Goal: Information Seeking & Learning: Find specific fact

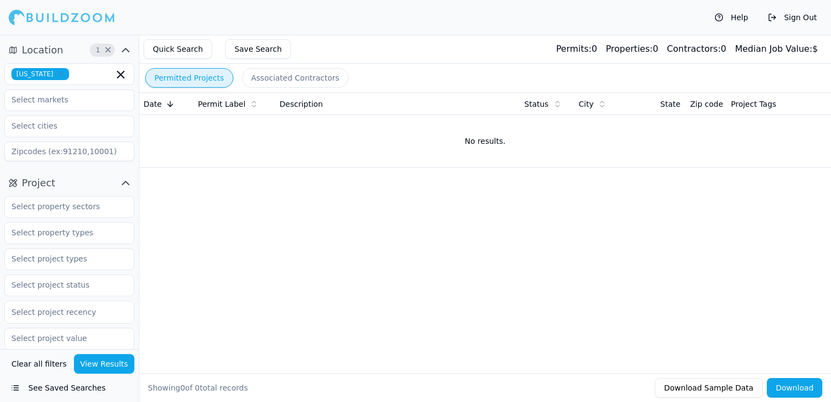
click at [58, 74] on icon "button" at bounding box center [61, 74] width 7 height 7
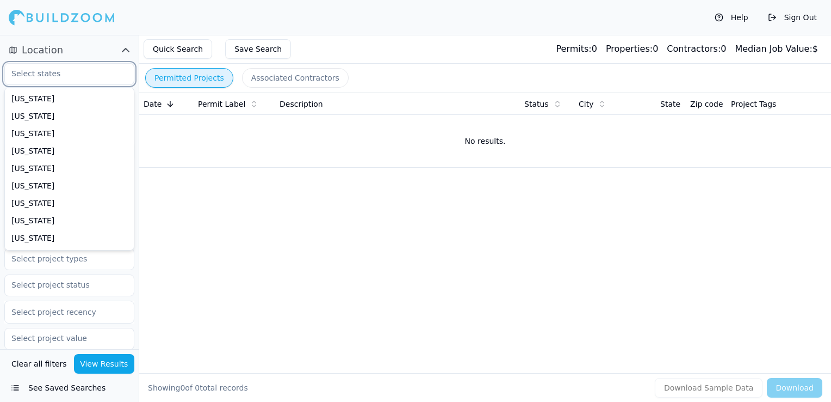
type input "f"
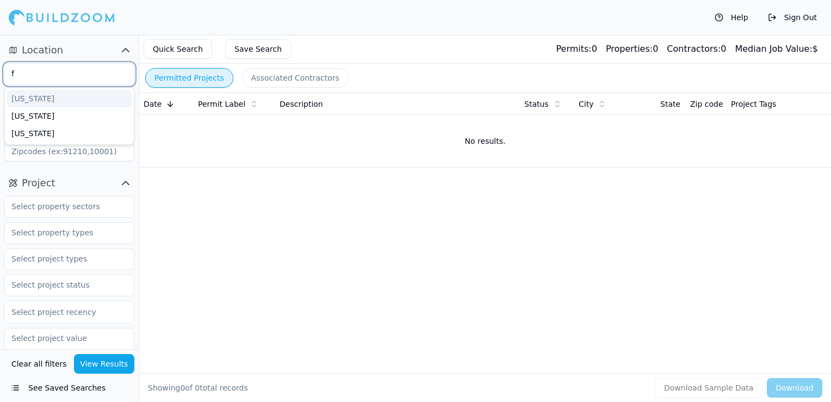
click at [42, 96] on div "[US_STATE]" at bounding box center [69, 98] width 125 height 17
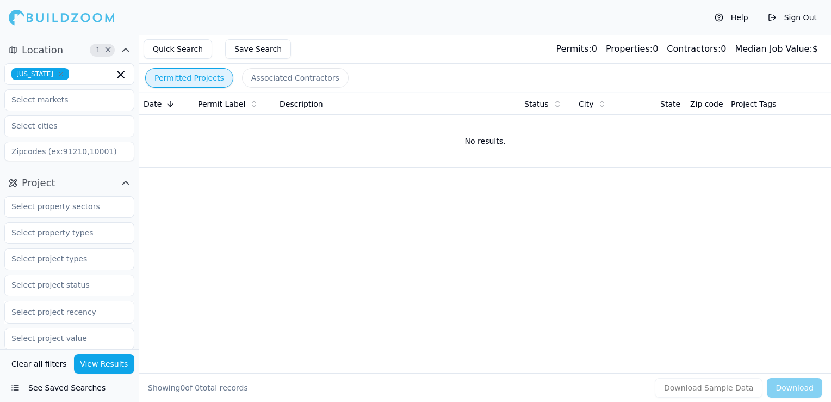
click at [333, 49] on div "Quick Search Save Search Permits: 0 Properties: 0 Contractors: 0 Median Job Val…" at bounding box center [485, 49] width 692 height 29
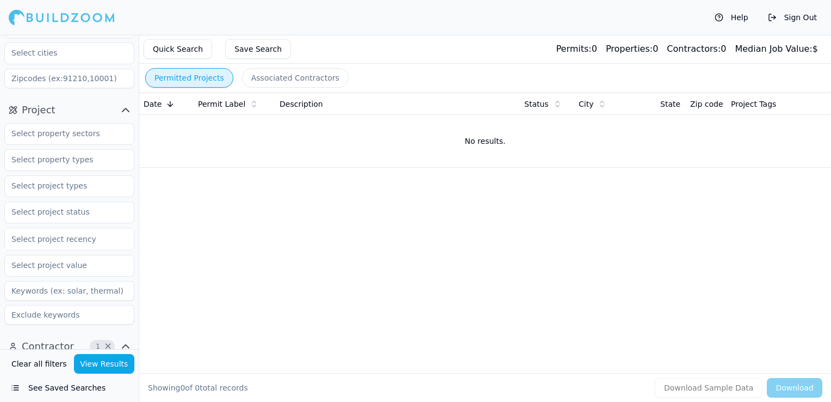
scroll to position [109, 0]
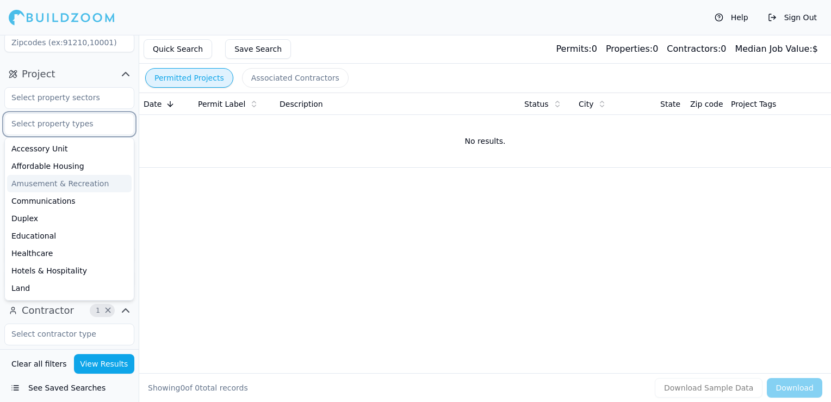
click at [73, 126] on input "text" at bounding box center [62, 124] width 115 height 20
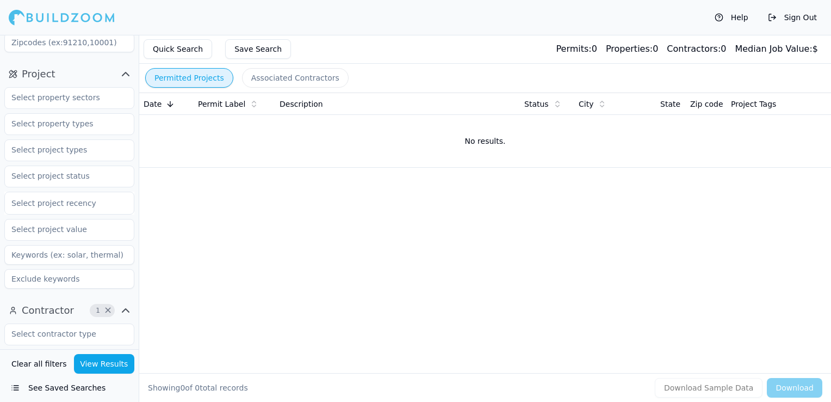
click at [368, 50] on div "Quick Search Save Search Permits: 0 Properties: 0 Contractors: 0 Median Job Val…" at bounding box center [485, 49] width 692 height 29
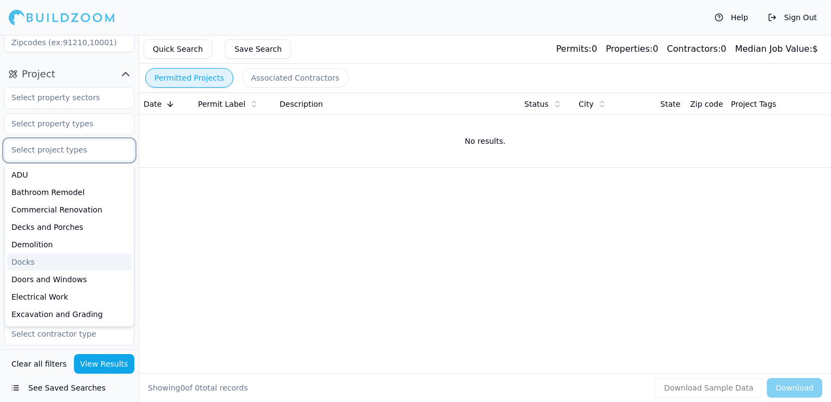
click at [54, 150] on input "text" at bounding box center [62, 150] width 115 height 20
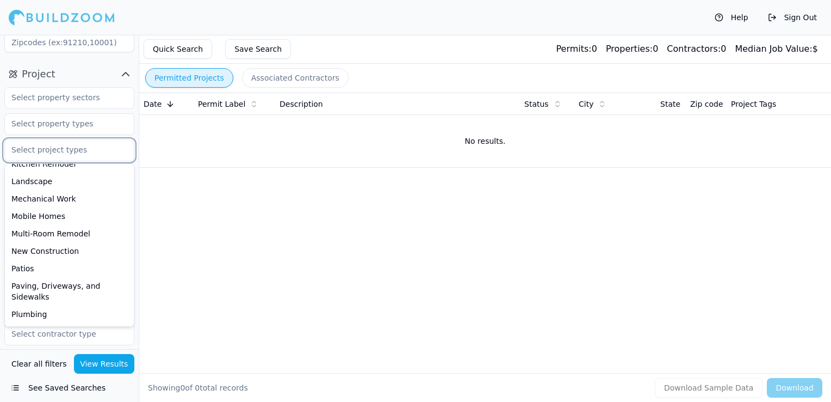
scroll to position [326, 0]
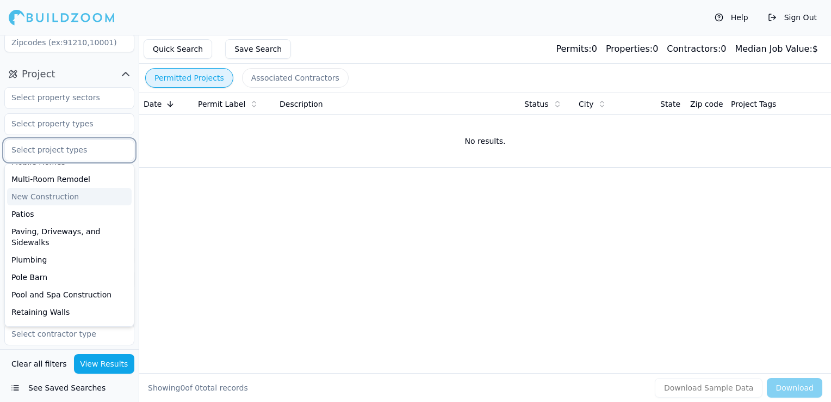
click at [50, 193] on div "New Construction" at bounding box center [69, 196] width 125 height 17
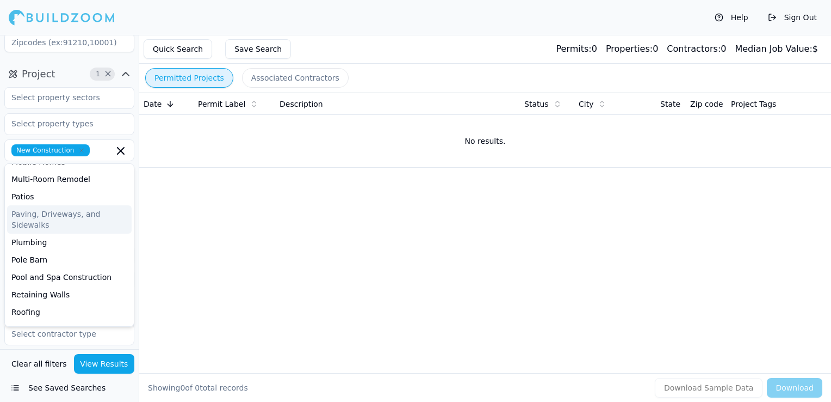
click at [344, 46] on div "Quick Search Save Search Permits: 0 Properties: 0 Contractors: 0 Median Job Val…" at bounding box center [485, 49] width 692 height 29
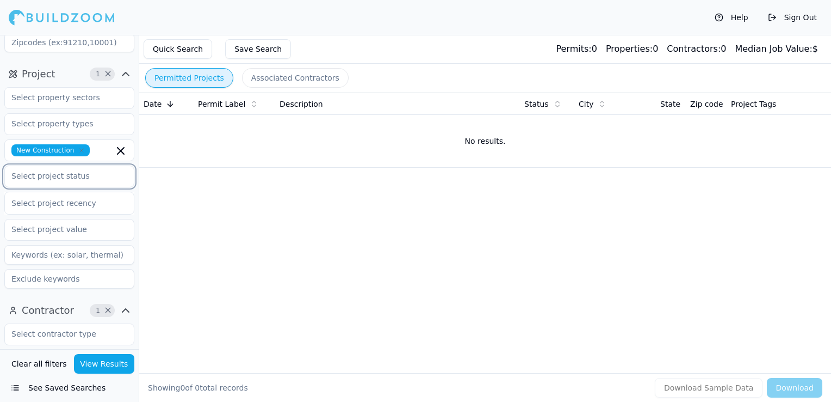
click at [33, 175] on input "text" at bounding box center [62, 176] width 115 height 20
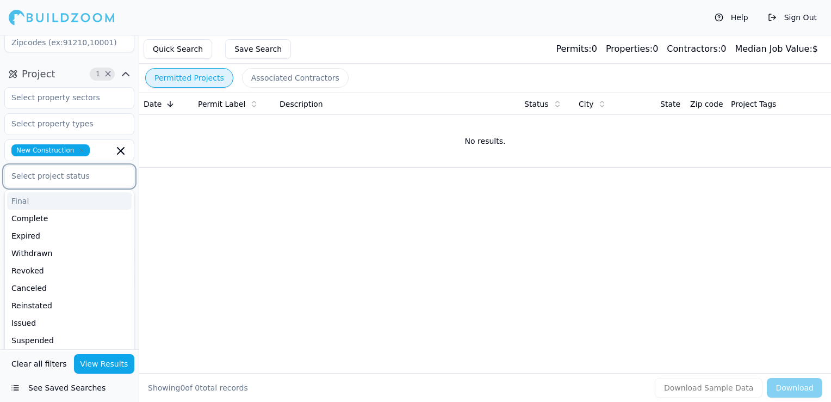
click at [33, 201] on div "Final" at bounding box center [69, 200] width 125 height 17
click at [36, 201] on div "Complete" at bounding box center [69, 200] width 125 height 17
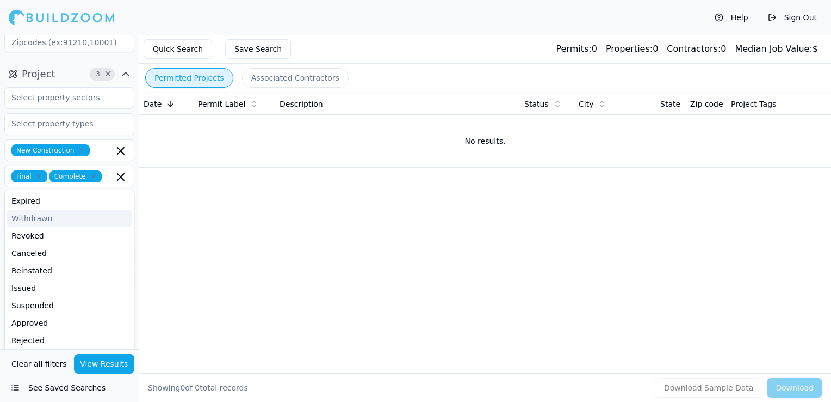
click at [250, 185] on div "Date Permit Label Description Status City State Zip code Project Tags No result…" at bounding box center [485, 214] width 692 height 245
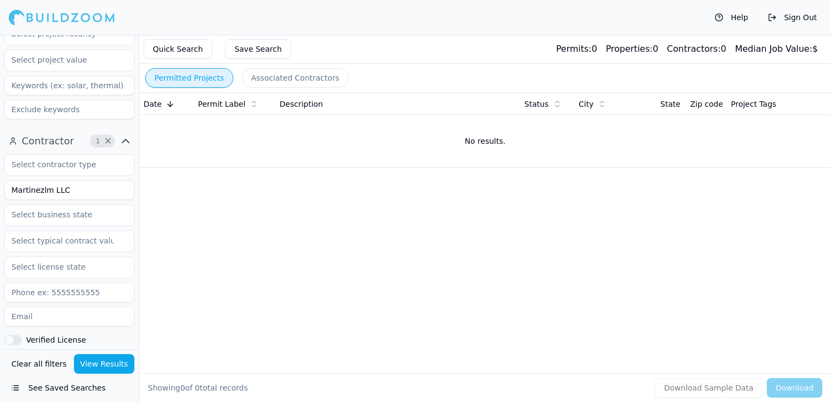
scroll to position [265, 0]
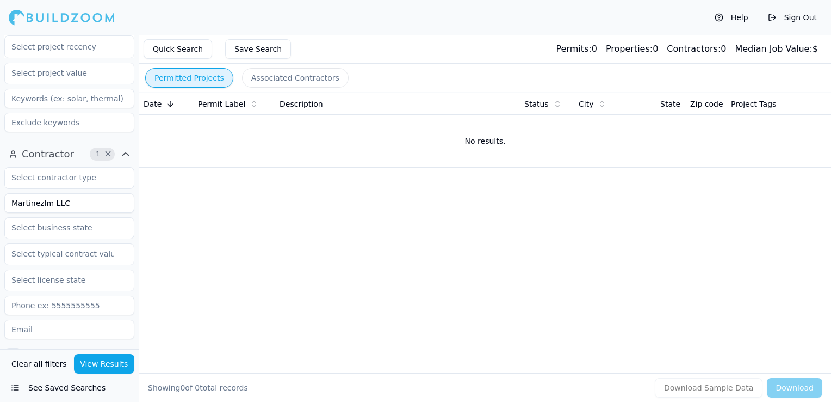
click at [67, 205] on input "Martinezlm LLC" at bounding box center [69, 203] width 130 height 20
type input "v"
type input "DHM Construction Services LLC"
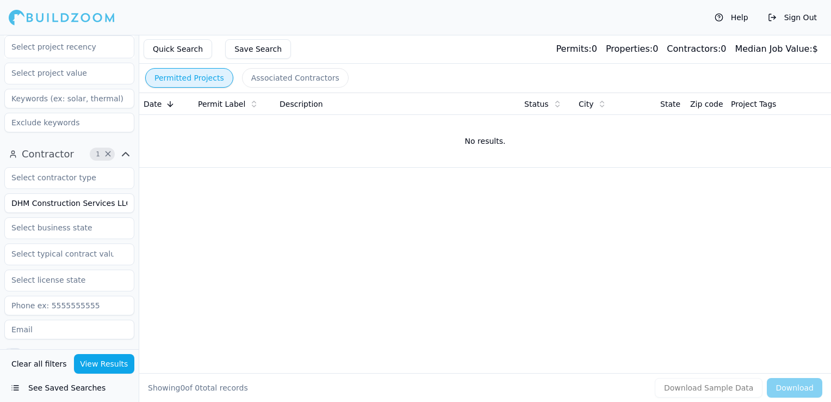
click at [108, 368] on button "View Results" at bounding box center [104, 364] width 61 height 20
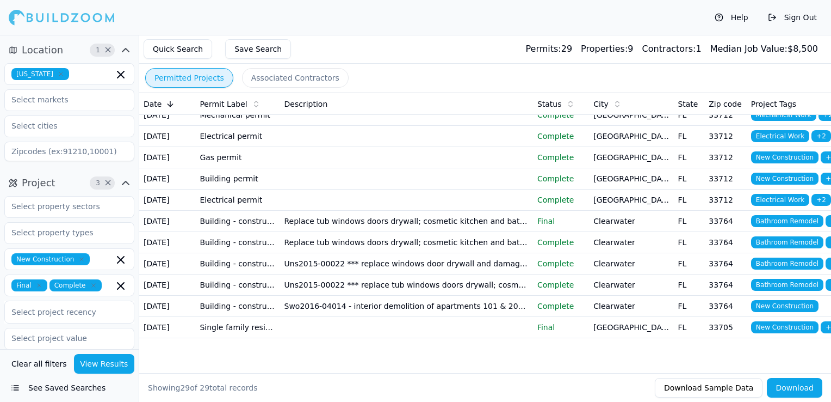
scroll to position [628, 0]
